Goal: Task Accomplishment & Management: Use online tool/utility

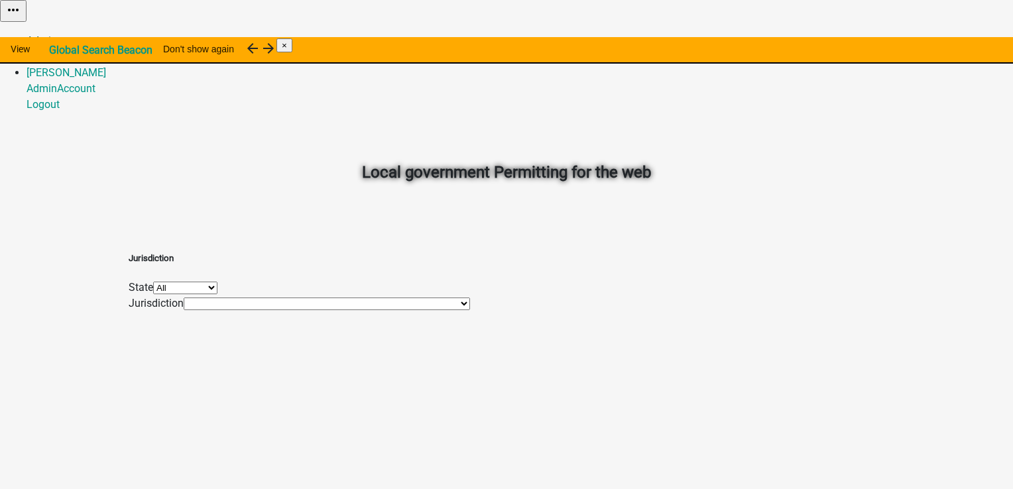
click at [57, 34] on link "Admin" at bounding box center [42, 40] width 30 height 13
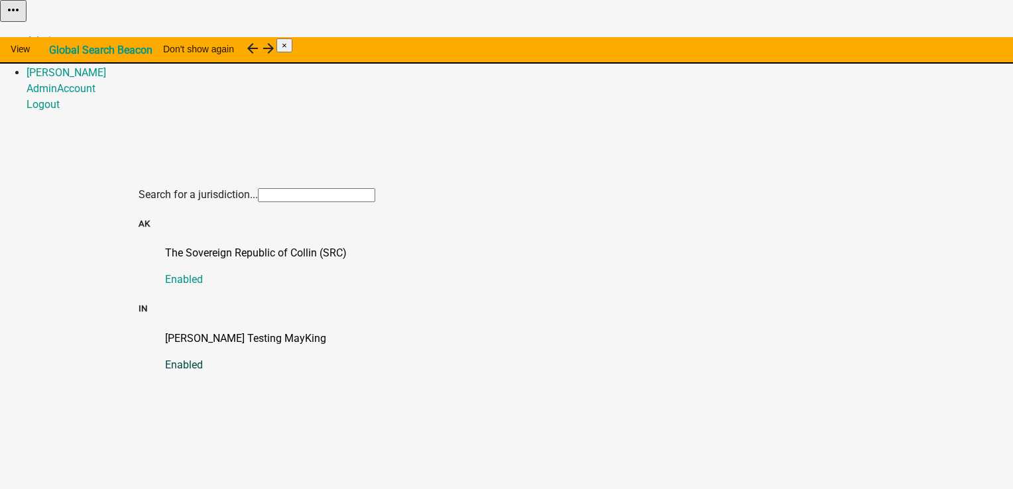
click at [188, 331] on p "[PERSON_NAME] Testing MayKing" at bounding box center [519, 339] width 709 height 16
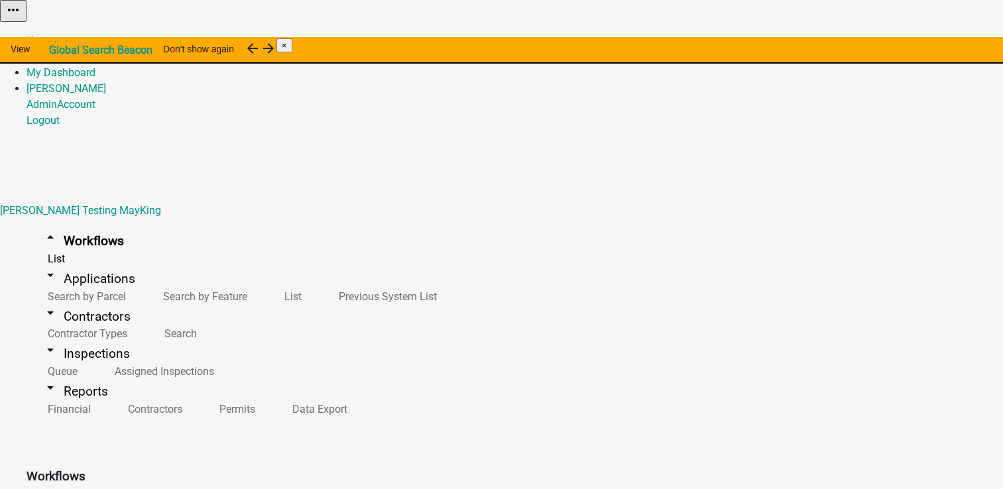
click at [870, 40] on button "Copy" at bounding box center [854, 34] width 31 height 14
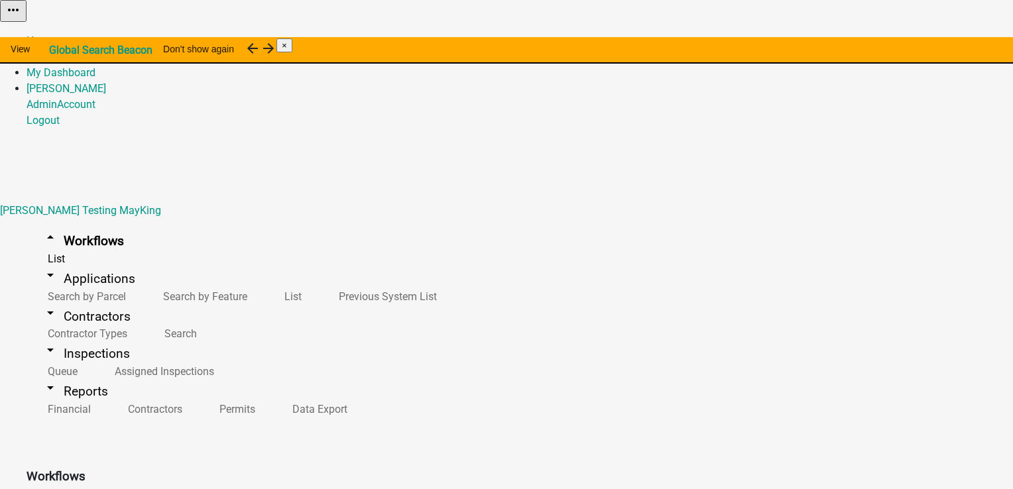
drag, startPoint x: 347, startPoint y: 107, endPoint x: 238, endPoint y: 105, distance: 108.7
type input "Test pThis PER2-2296 - new creation of activities Testing"
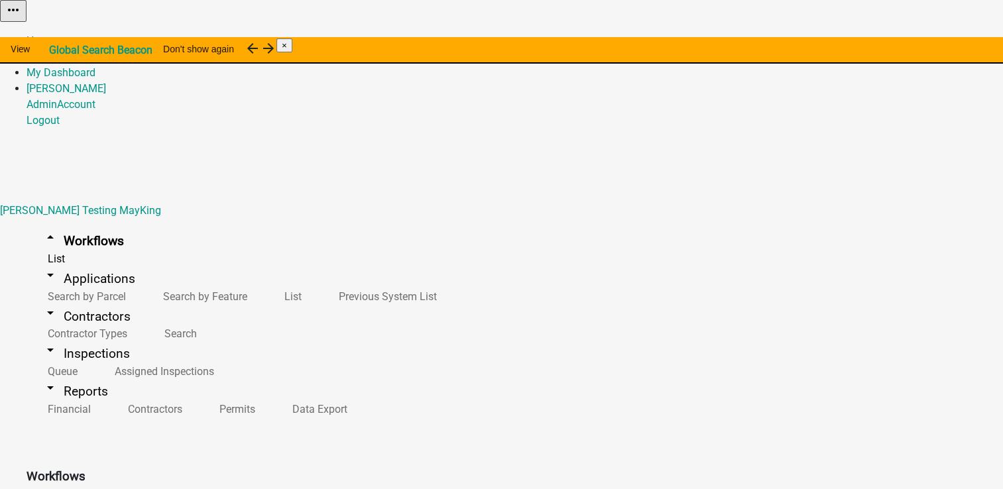
scroll to position [281, 0]
click at [57, 50] on link "Admin" at bounding box center [42, 56] width 30 height 13
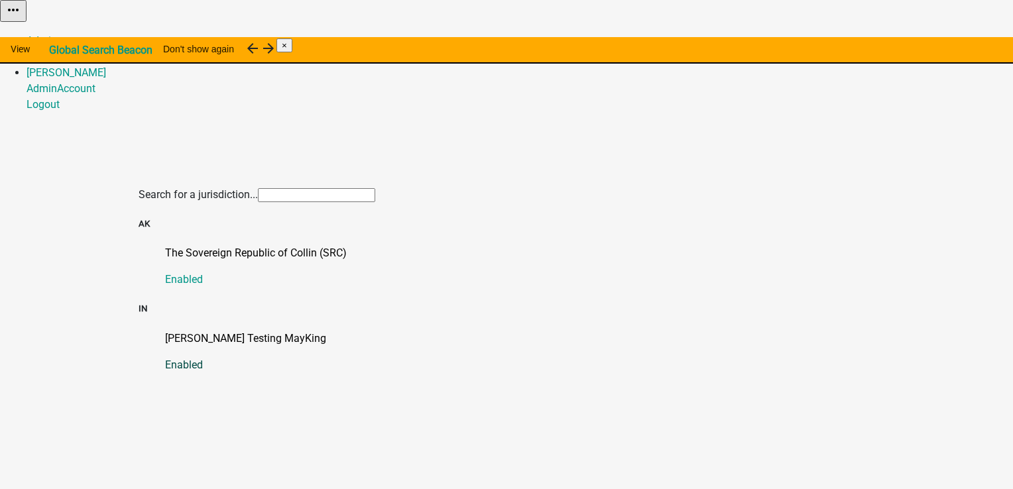
click at [229, 331] on p "[PERSON_NAME] Testing MayKing" at bounding box center [519, 339] width 709 height 16
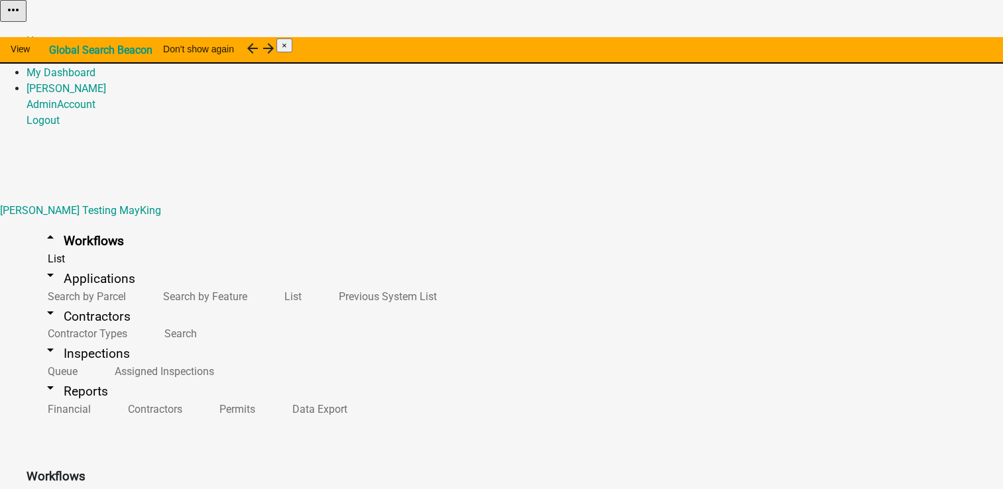
select select
select select "3"
type input "test p"
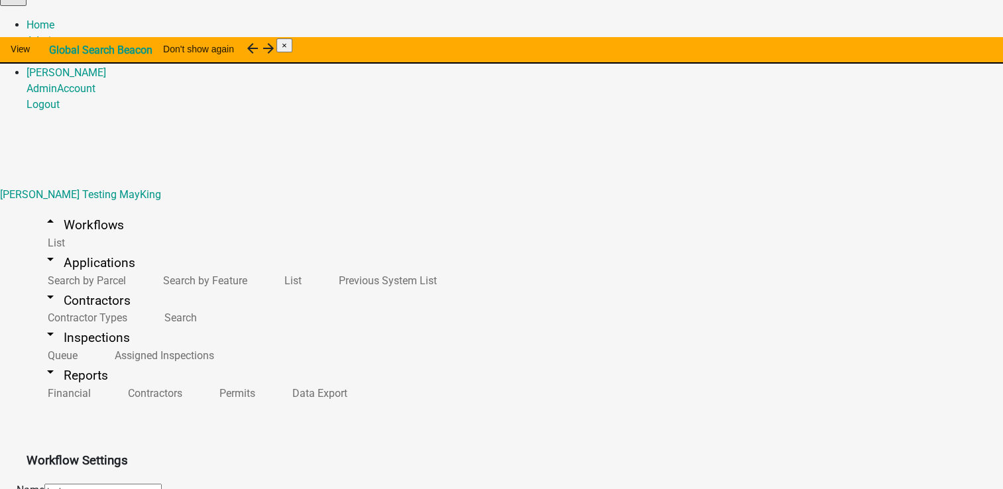
type input "test p new"
select select "224ee69f-a489-44c5-a1d9-1833db8d0b63"
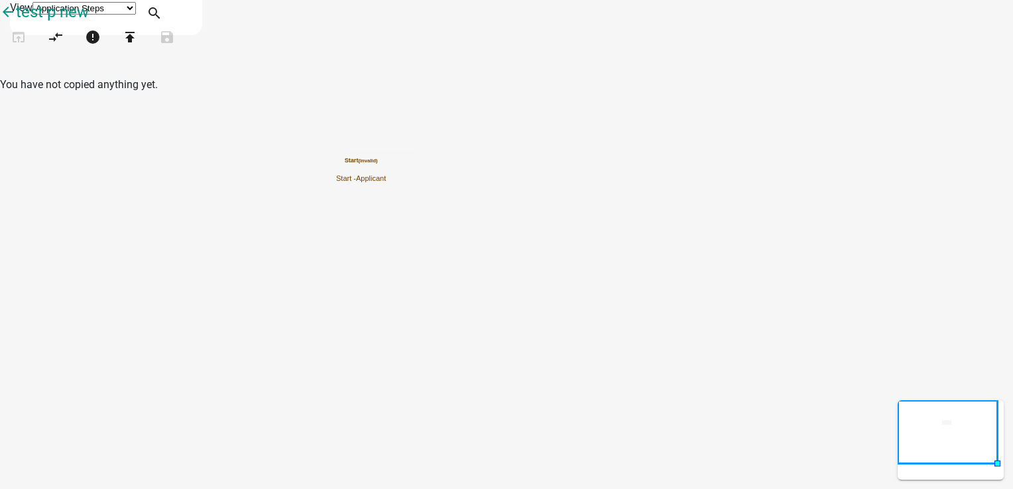
click at [620, 198] on icon "Start (invalid) Start - Applicant" at bounding box center [507, 245] width 1012 height 488
click at [599, 253] on icon "Start (invalid) Start - Applicant" at bounding box center [507, 245] width 1012 height 488
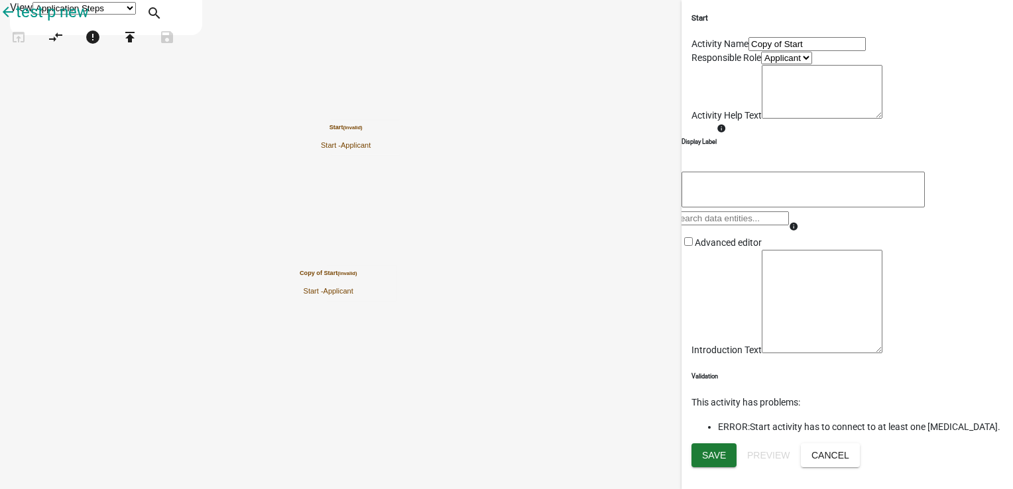
click at [776, 51] on input "Copy of Start" at bounding box center [806, 44] width 117 height 14
drag, startPoint x: 776, startPoint y: 70, endPoint x: 687, endPoint y: 84, distance: 89.3
click at [688, 83] on div "Start Activity Name Copy of Start Responsible Role Applicant Admin Activity Hel…" at bounding box center [847, 222] width 331 height 444
type input "End"
click at [607, 388] on icon "Start (invalid) Start - Applicant Copy of Start (invalid) Start - Applicant" at bounding box center [507, 245] width 1012 height 488
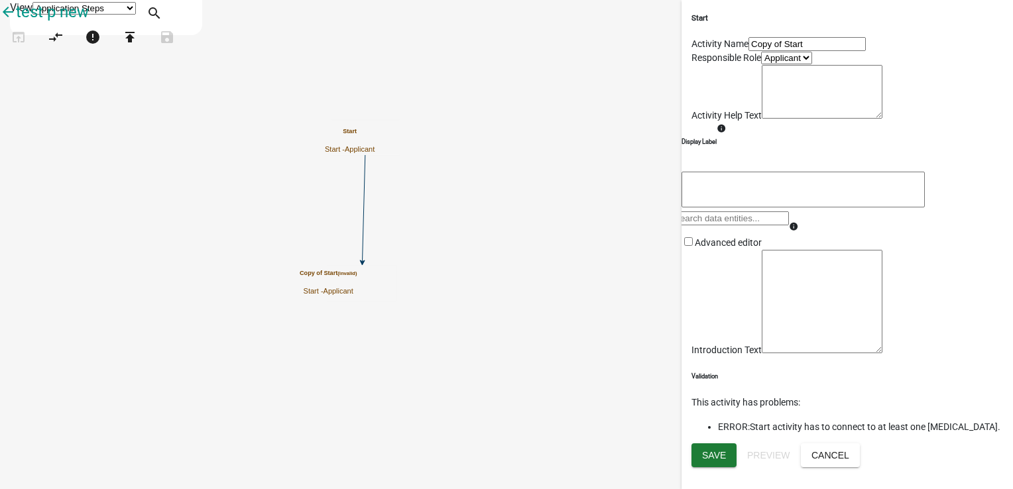
scroll to position [152, 0]
click at [721, 460] on span "Save" at bounding box center [714, 454] width 24 height 11
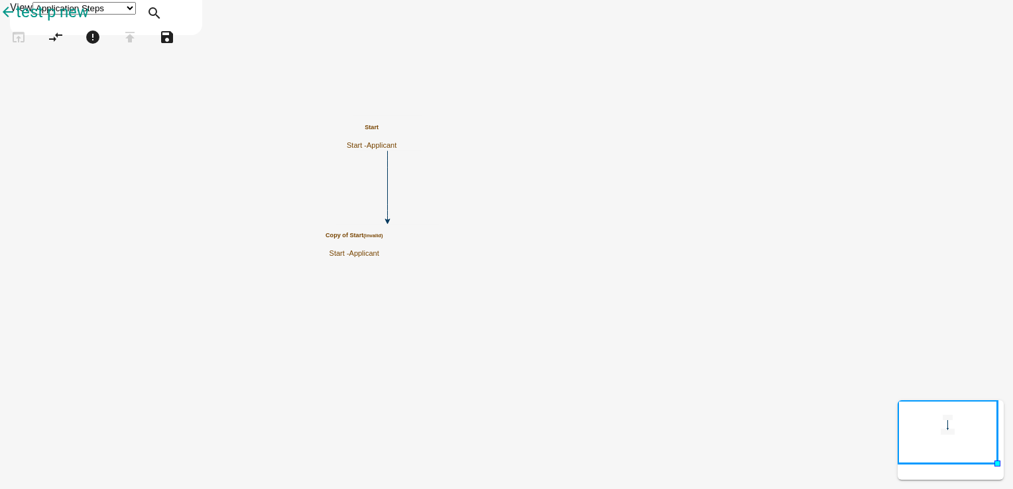
scroll to position [0, 0]
click at [383, 239] on h5 "Copy of Start (invalid)" at bounding box center [354, 235] width 57 height 7
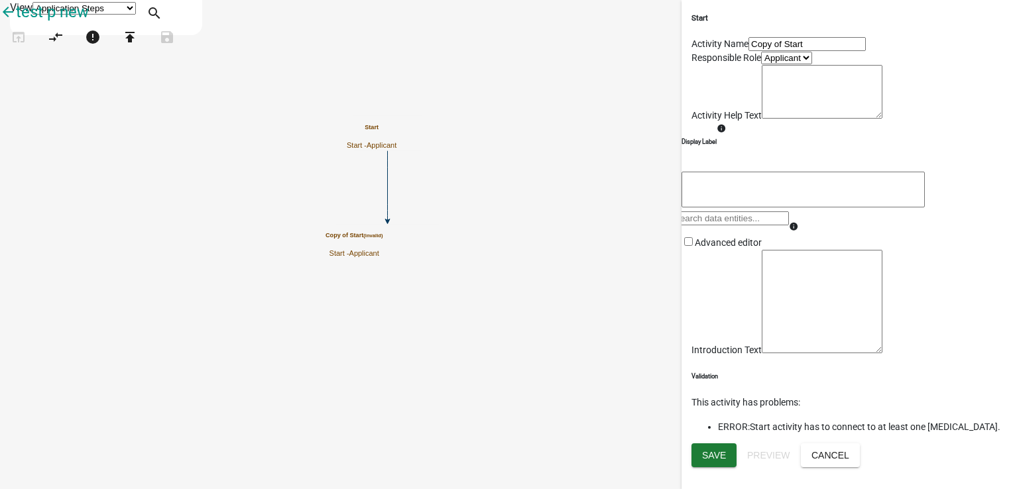
drag, startPoint x: 762, startPoint y: 70, endPoint x: 701, endPoint y: 69, distance: 61.0
click at [748, 51] on input "Copy of Start" at bounding box center [806, 44] width 117 height 14
type input "C"
type input "End"
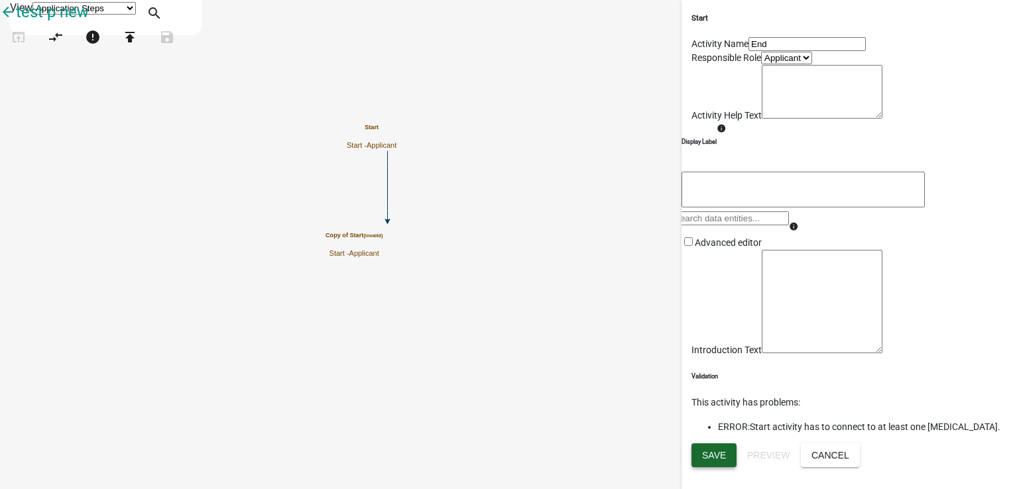
click at [721, 460] on span "Save" at bounding box center [714, 454] width 24 height 11
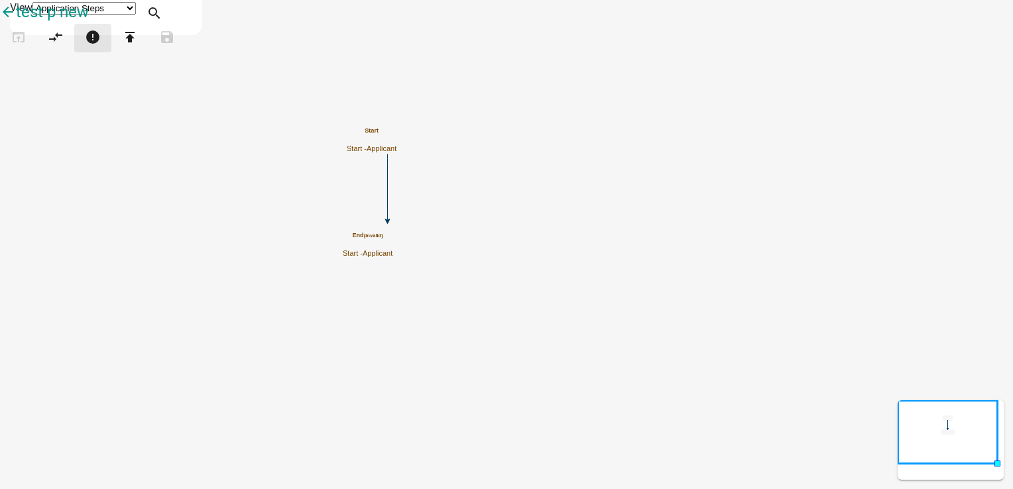
click at [101, 48] on icon "error" at bounding box center [93, 38] width 16 height 19
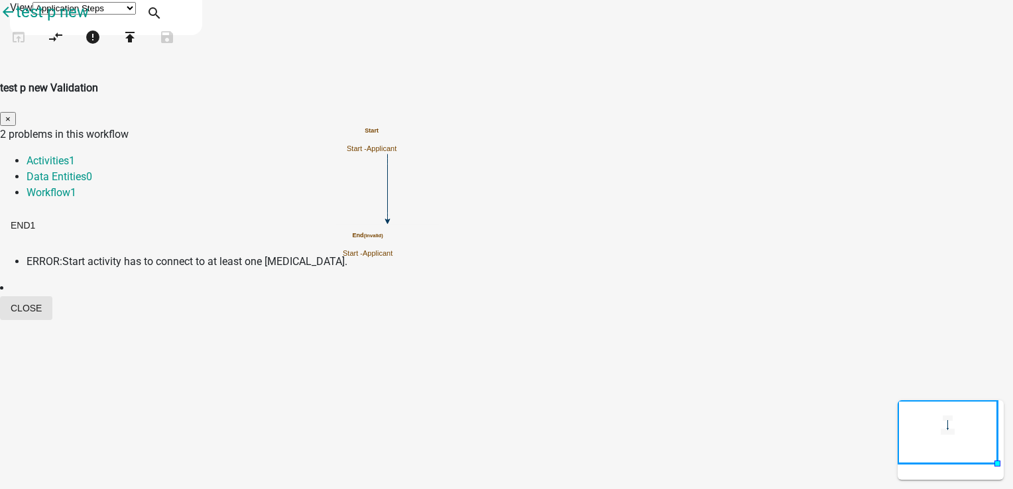
click at [52, 296] on button "Close" at bounding box center [26, 308] width 52 height 24
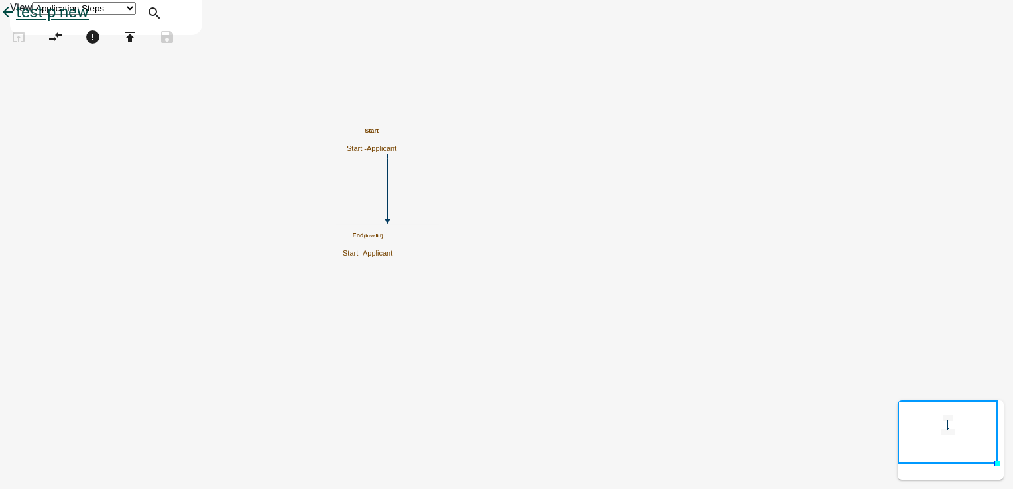
click at [16, 20] on icon "arrow_back" at bounding box center [8, 13] width 16 height 19
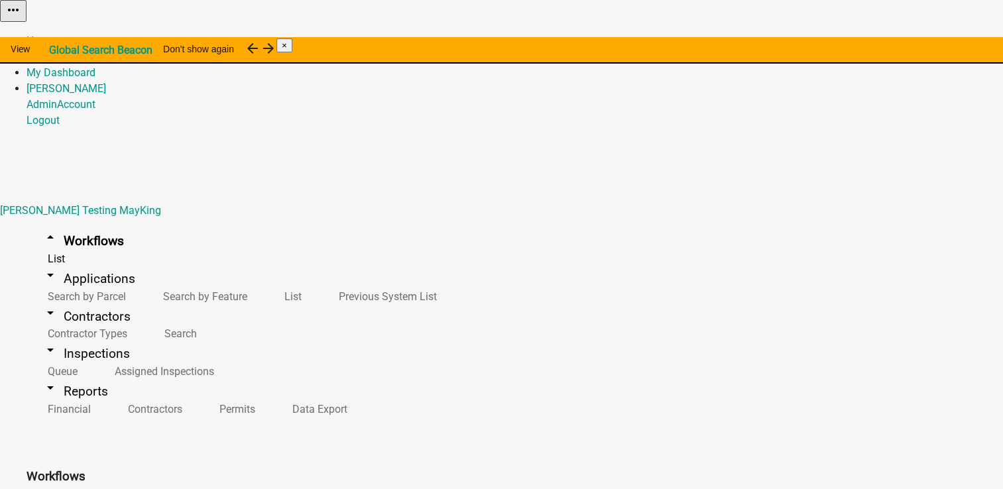
scroll to position [338, 0]
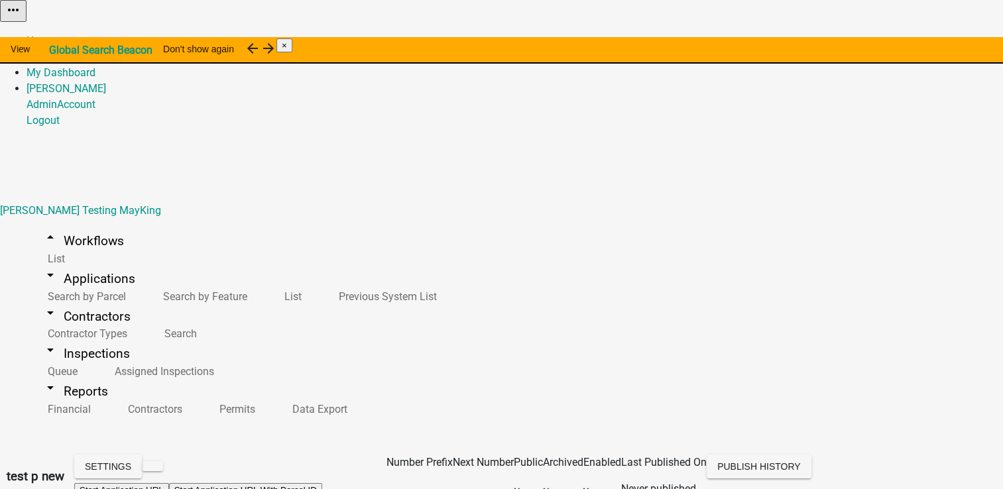
scroll to position [327, 0]
